Goal: Task Accomplishment & Management: Manage account settings

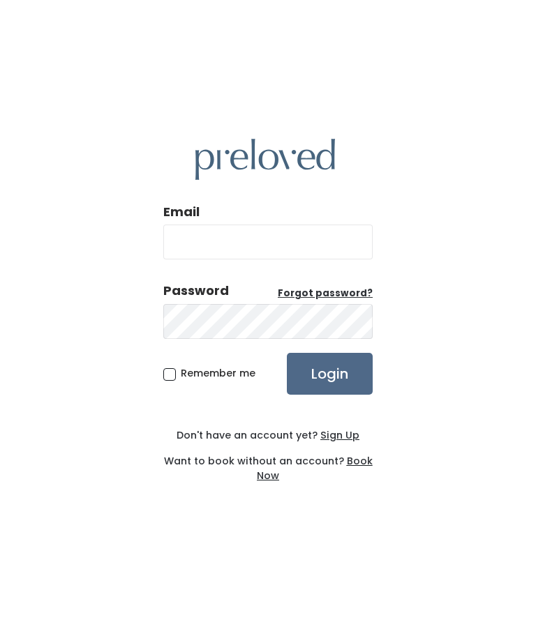
click at [181, 260] on input "Email" at bounding box center [267, 242] width 209 height 35
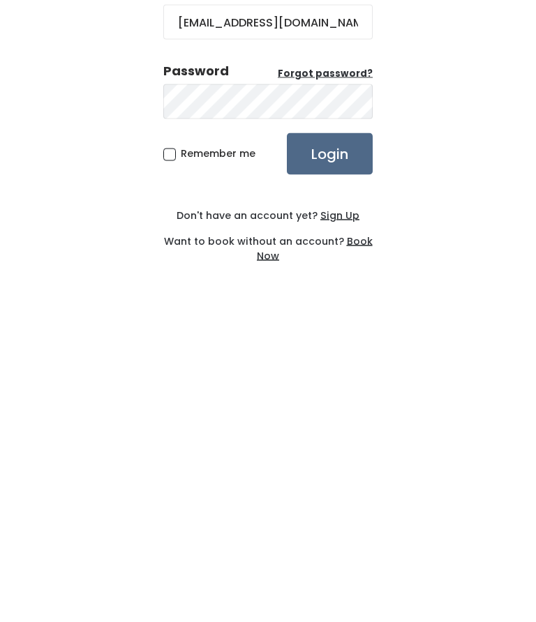
scroll to position [62, 0]
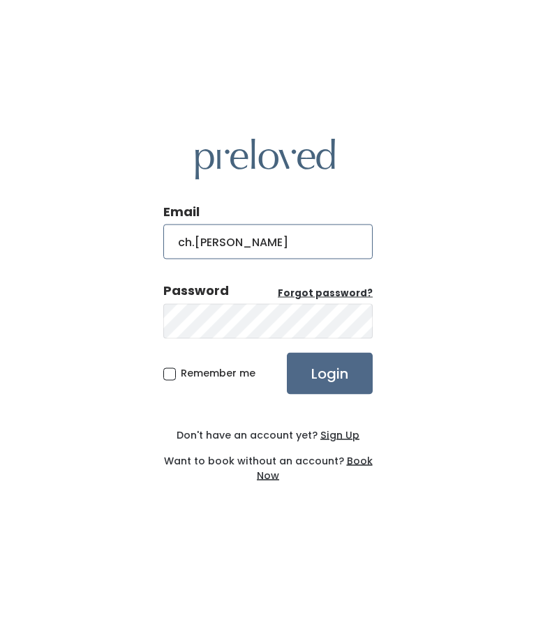
type input "[EMAIL_ADDRESS][PERSON_NAME][DOMAIN_NAME]"
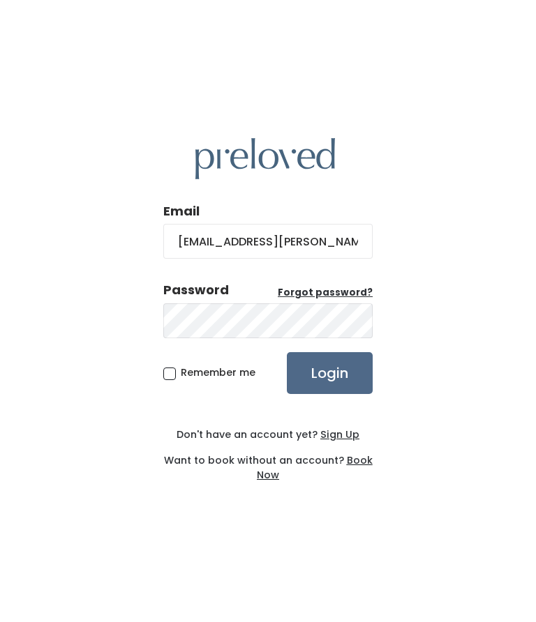
click at [181, 366] on span "Remember me" at bounding box center [218, 373] width 75 height 14
click at [181, 366] on input "Remember me" at bounding box center [185, 370] width 9 height 9
checkbox input "true"
click at [334, 353] on input "Login" at bounding box center [330, 374] width 86 height 42
click at [314, 395] on input "Login" at bounding box center [330, 374] width 86 height 42
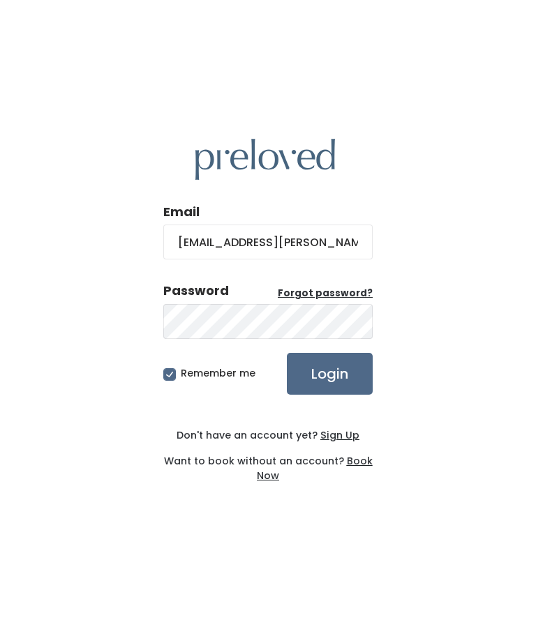
click at [329, 395] on input "Login" at bounding box center [330, 374] width 86 height 42
click at [336, 395] on input "Login" at bounding box center [330, 374] width 86 height 42
click at [317, 395] on input "Login" at bounding box center [330, 374] width 86 height 42
